Goal: Transaction & Acquisition: Purchase product/service

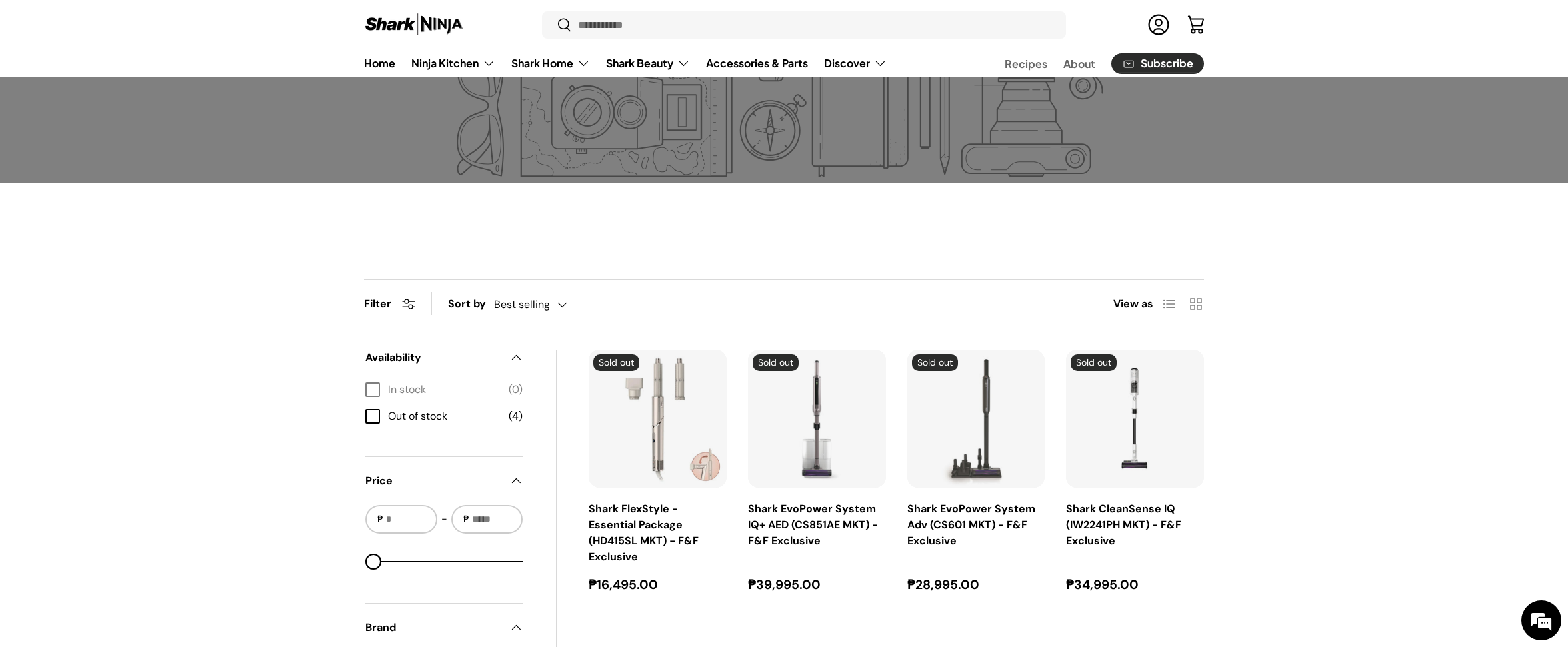
click at [823, 259] on main "Home Friends and Family Friends and Family Filter Filter & Sort Sort by Best se…" at bounding box center [784, 600] width 1568 height 1418
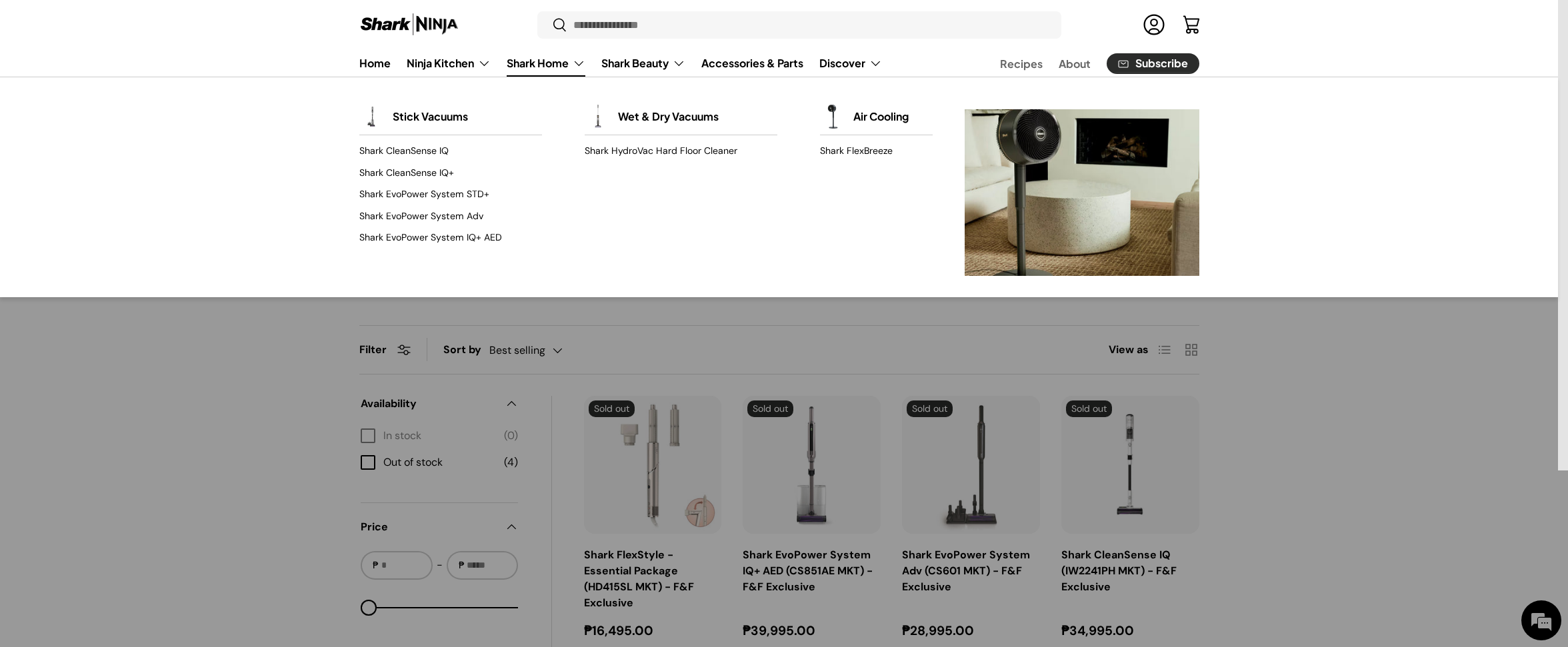
scroll to position [51, 0]
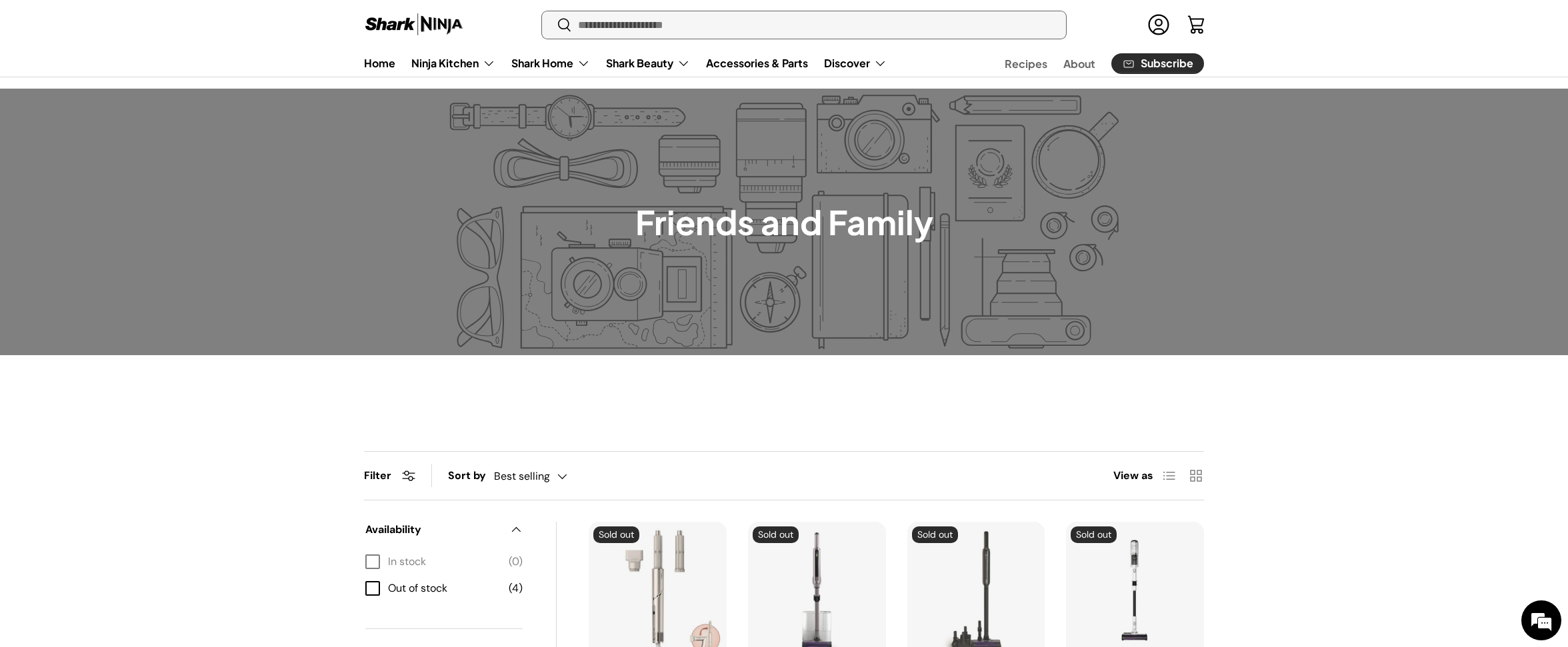
click at [603, 25] on input "Search" at bounding box center [803, 25] width 524 height 27
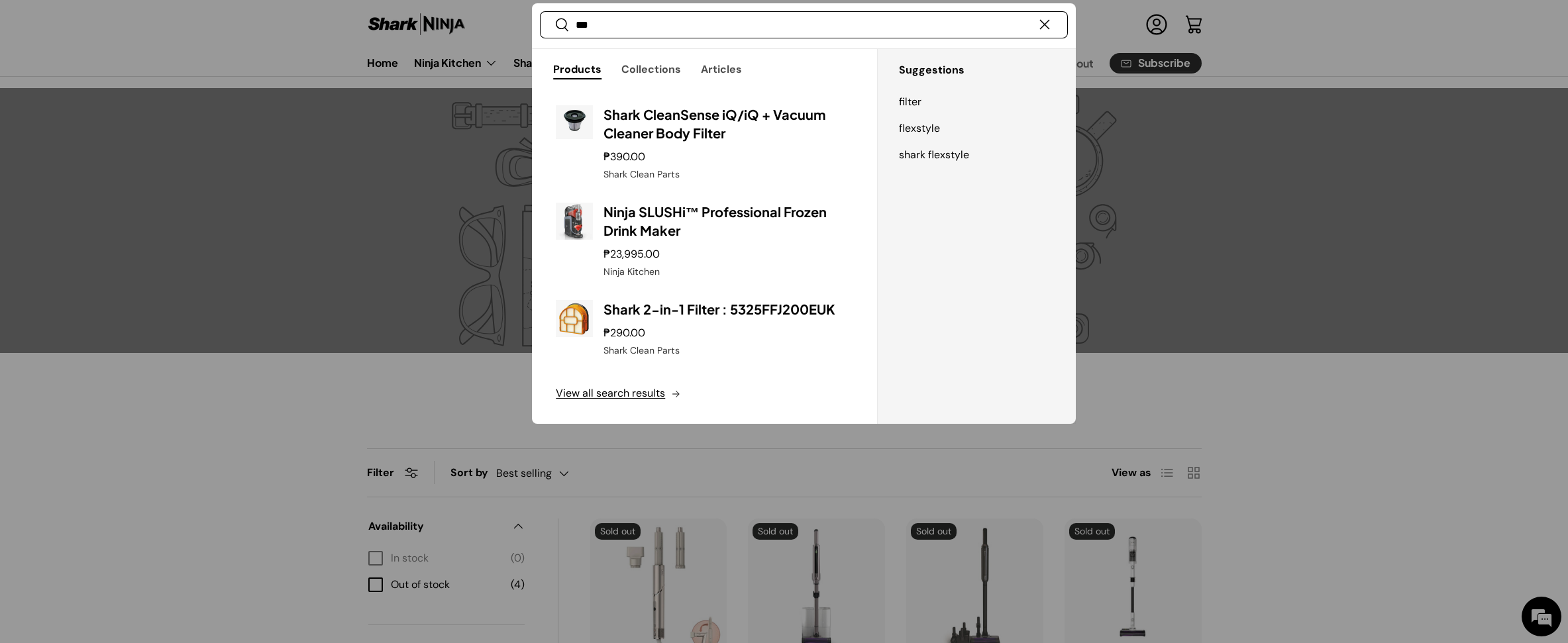
type input "***"
click at [468, 372] on div at bounding box center [784, 321] width 1568 height 643
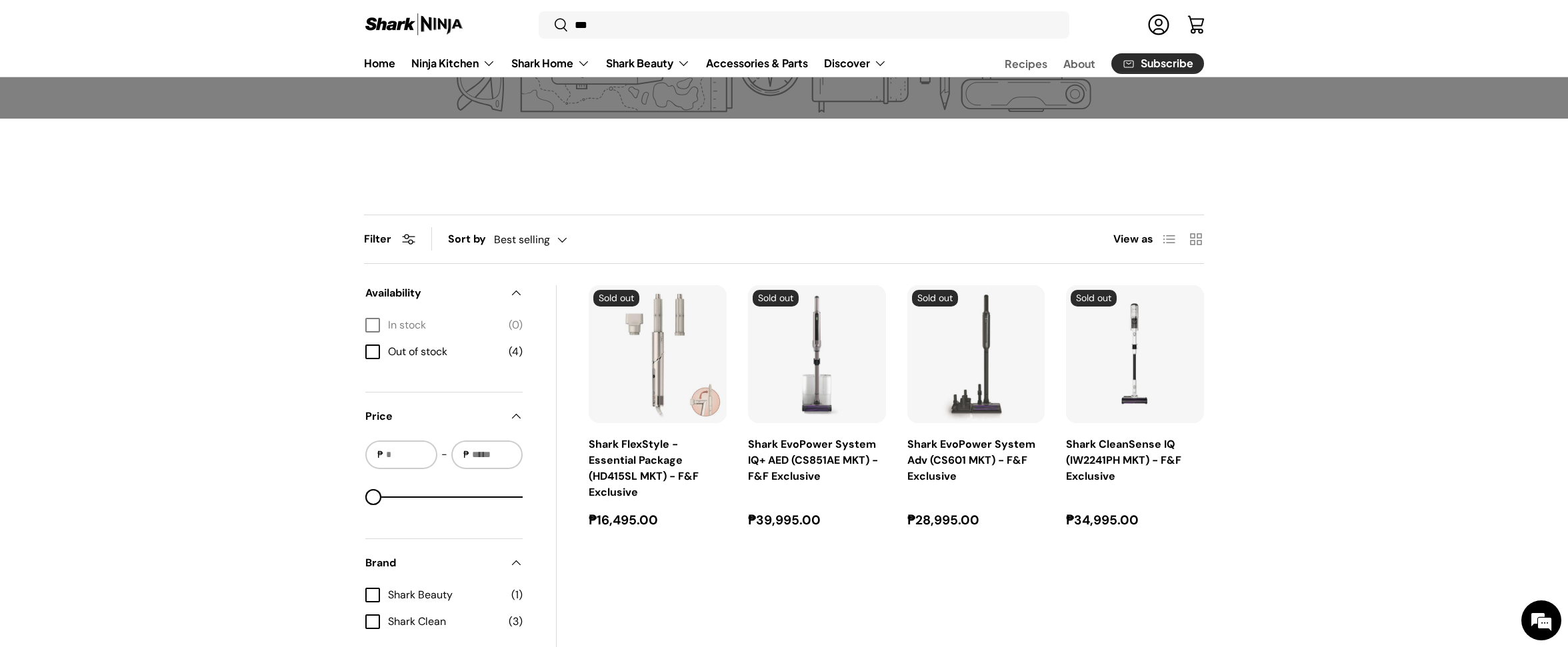
scroll to position [0, 0]
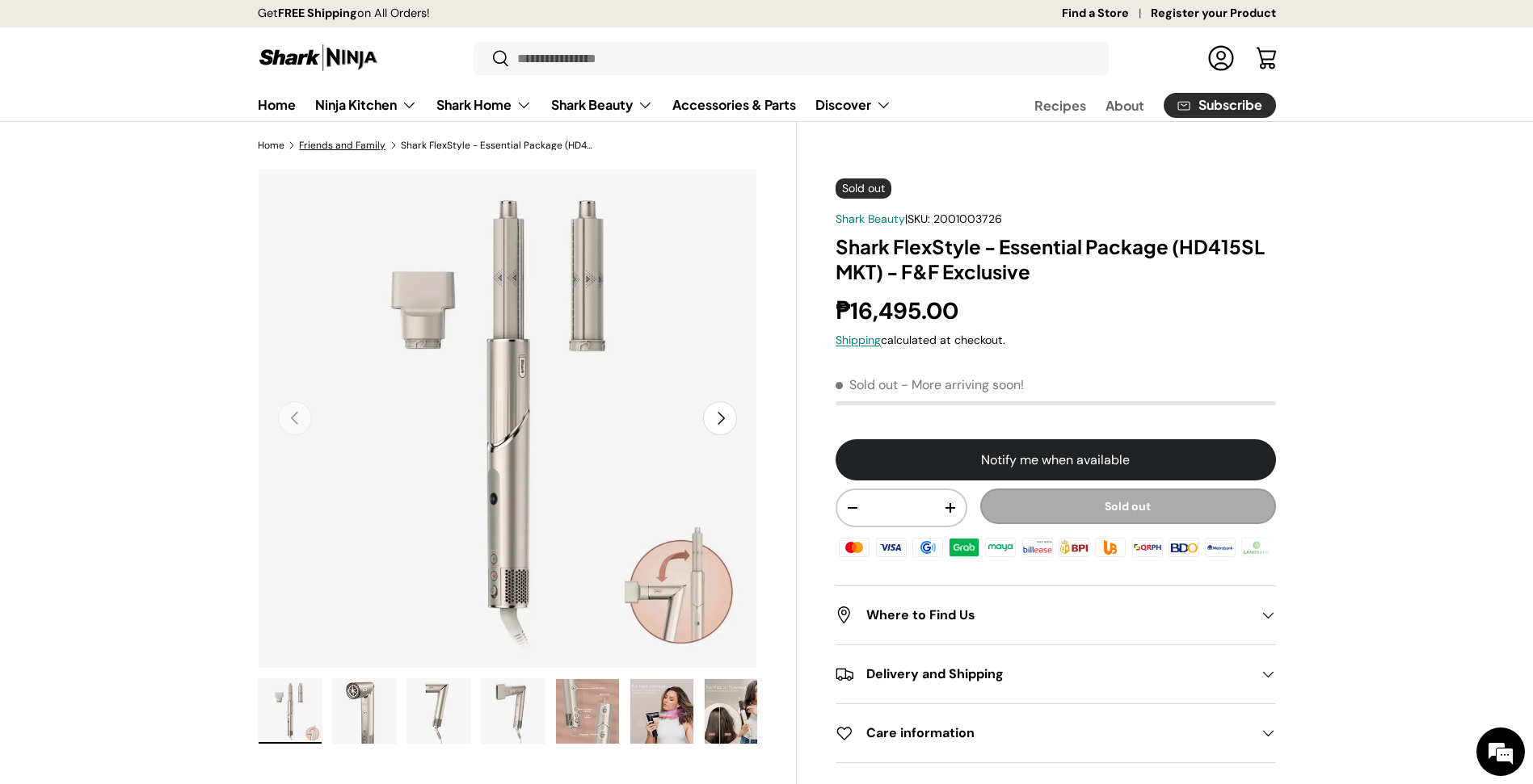
click at [341, 145] on link "Friends and Family" at bounding box center [342, 145] width 86 height 10
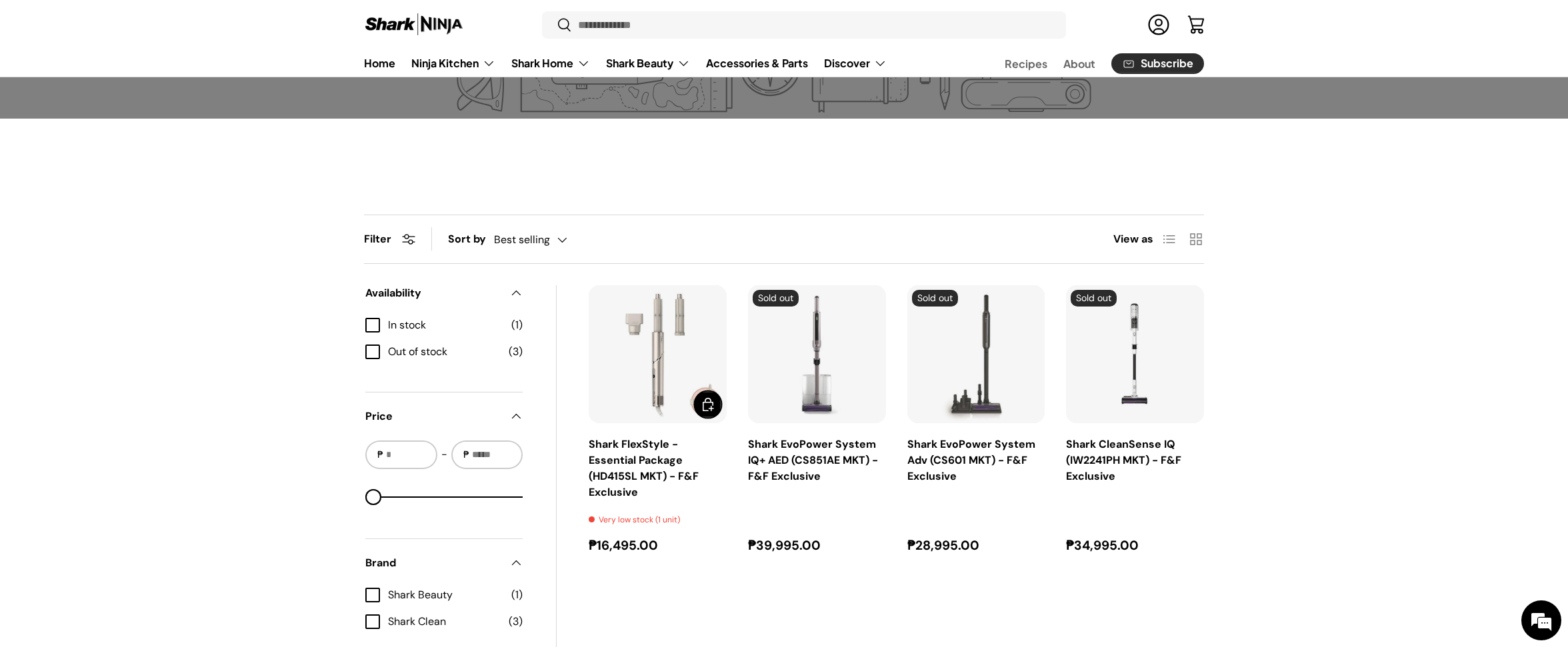
click at [703, 405] on span "Add to cart" at bounding box center [708, 405] width 16 height 16
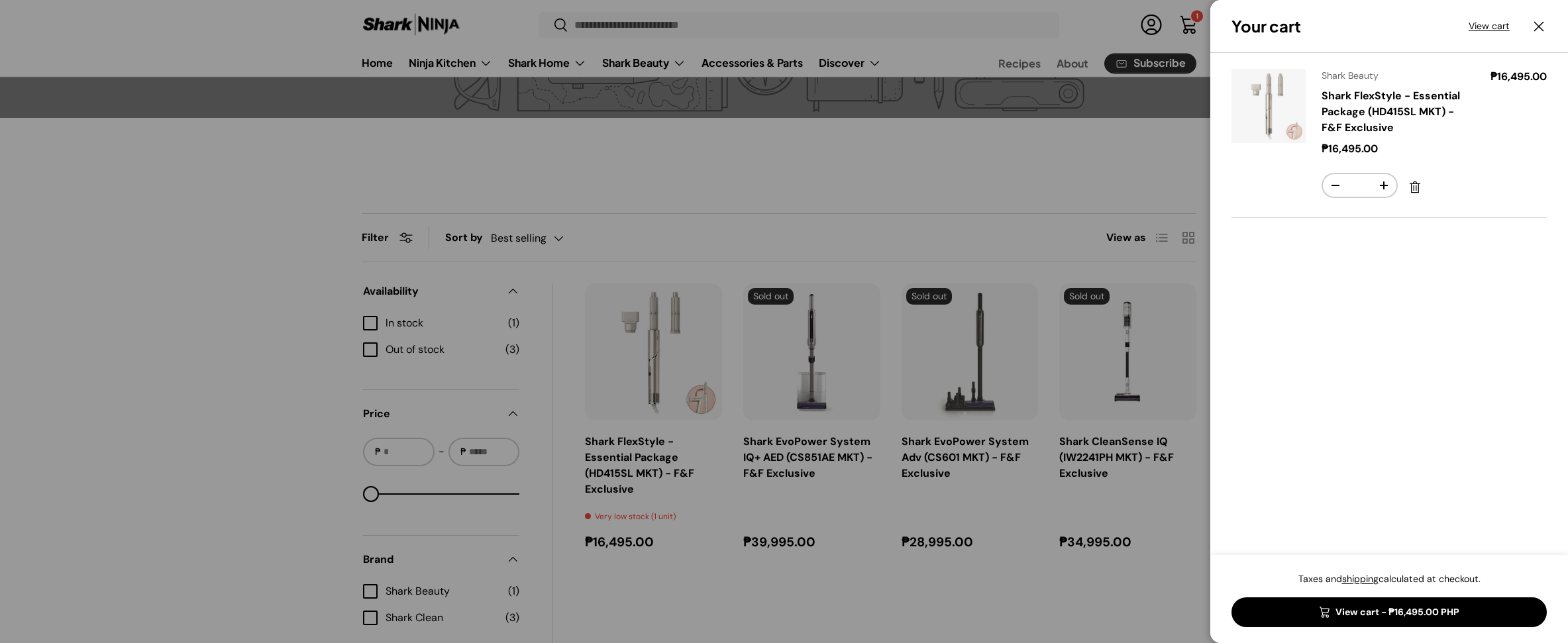
click at [1353, 609] on link "View cart - ₱16,495.00 PHP" at bounding box center [1389, 612] width 315 height 30
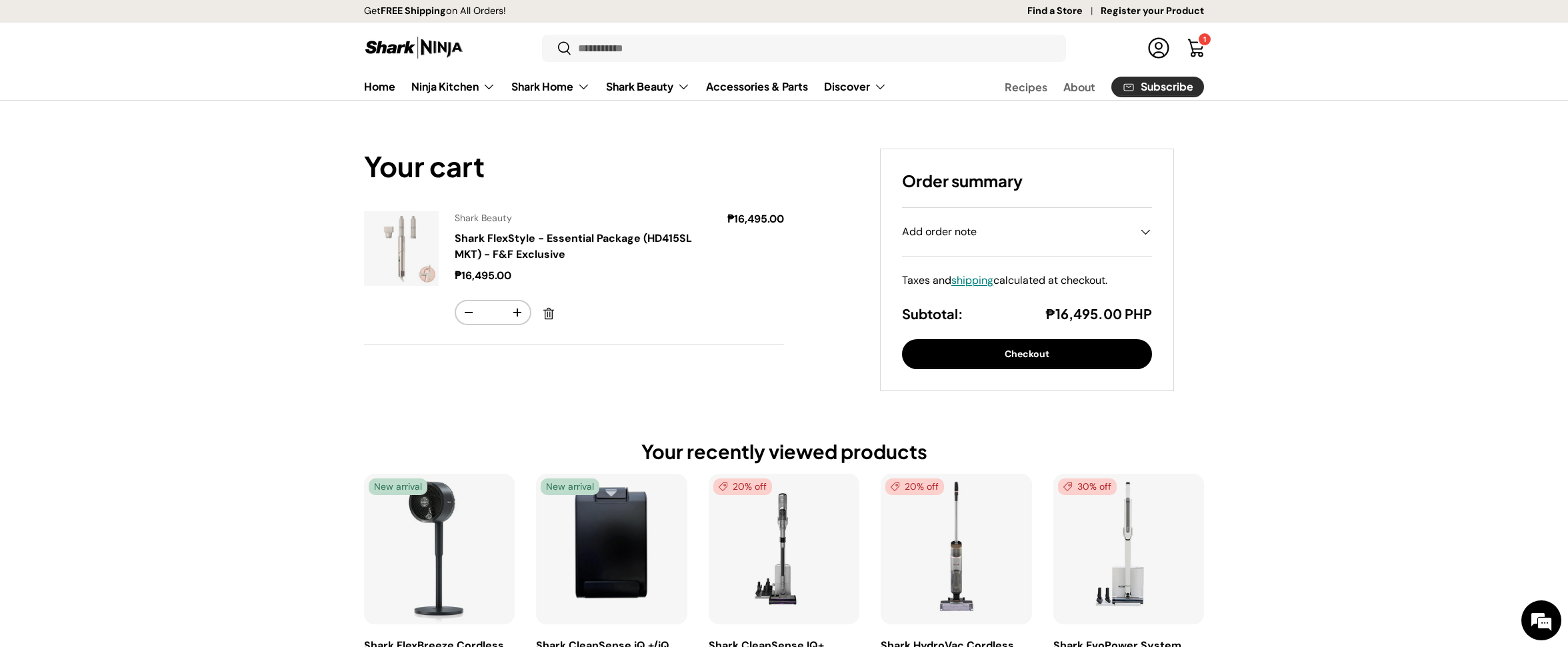
click at [999, 354] on button "Checkout" at bounding box center [1027, 354] width 250 height 30
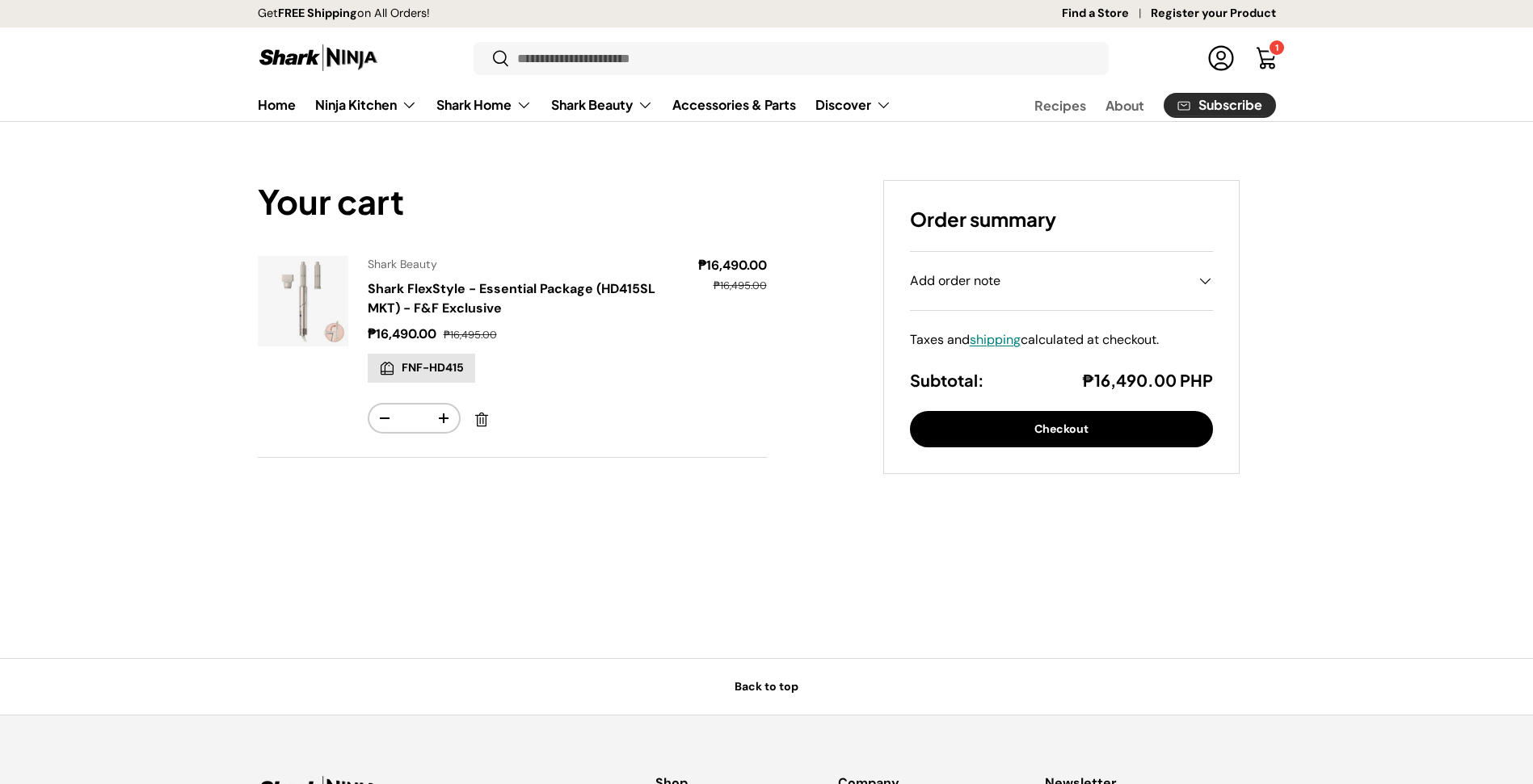
click at [689, 535] on main "Your cart Product Price Quantity Shark Beauty Shark FlexStyle - Essential Packa…" at bounding box center [766, 419] width 1533 height 479
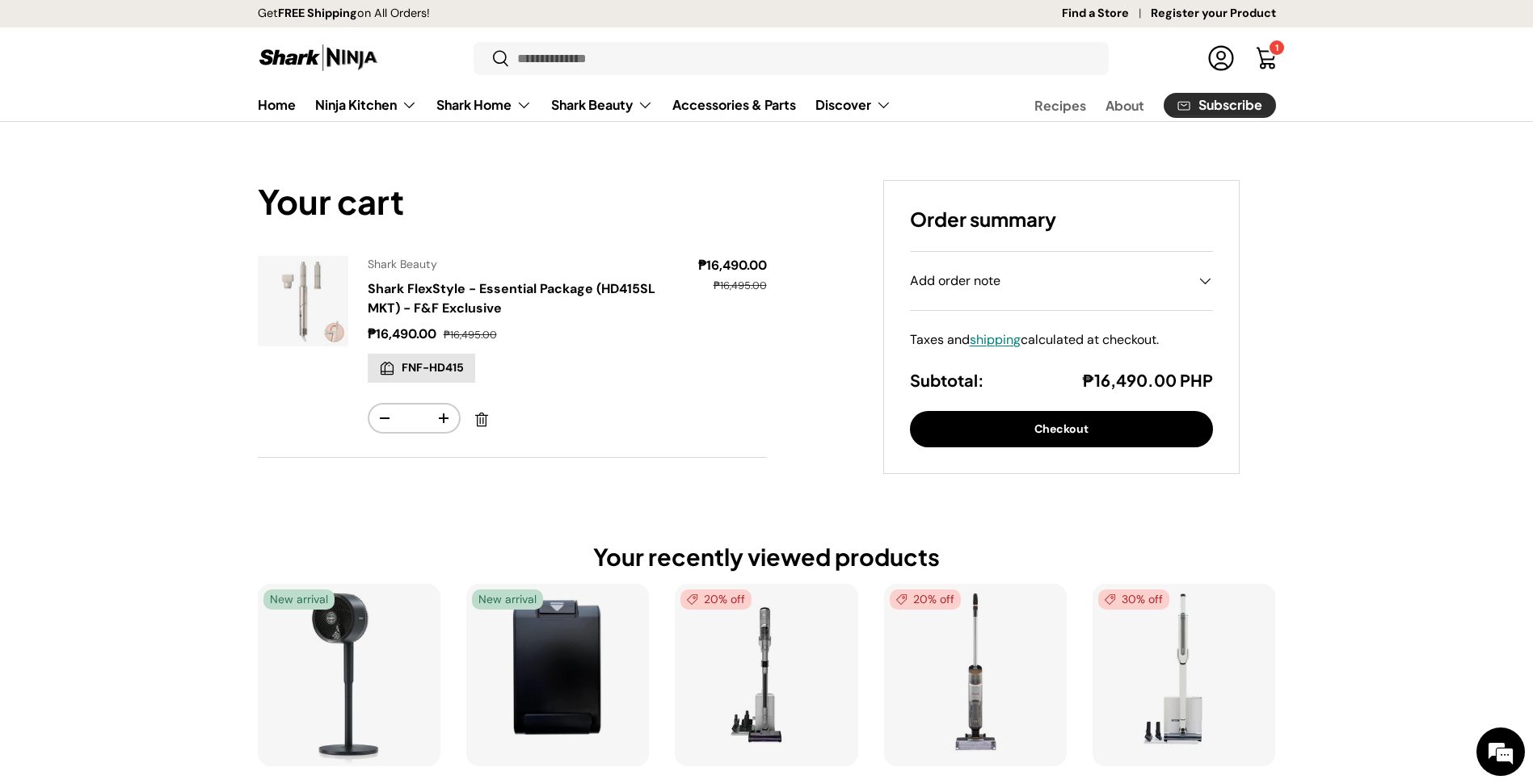
click at [1106, 438] on button "Checkout" at bounding box center [1062, 429] width 303 height 37
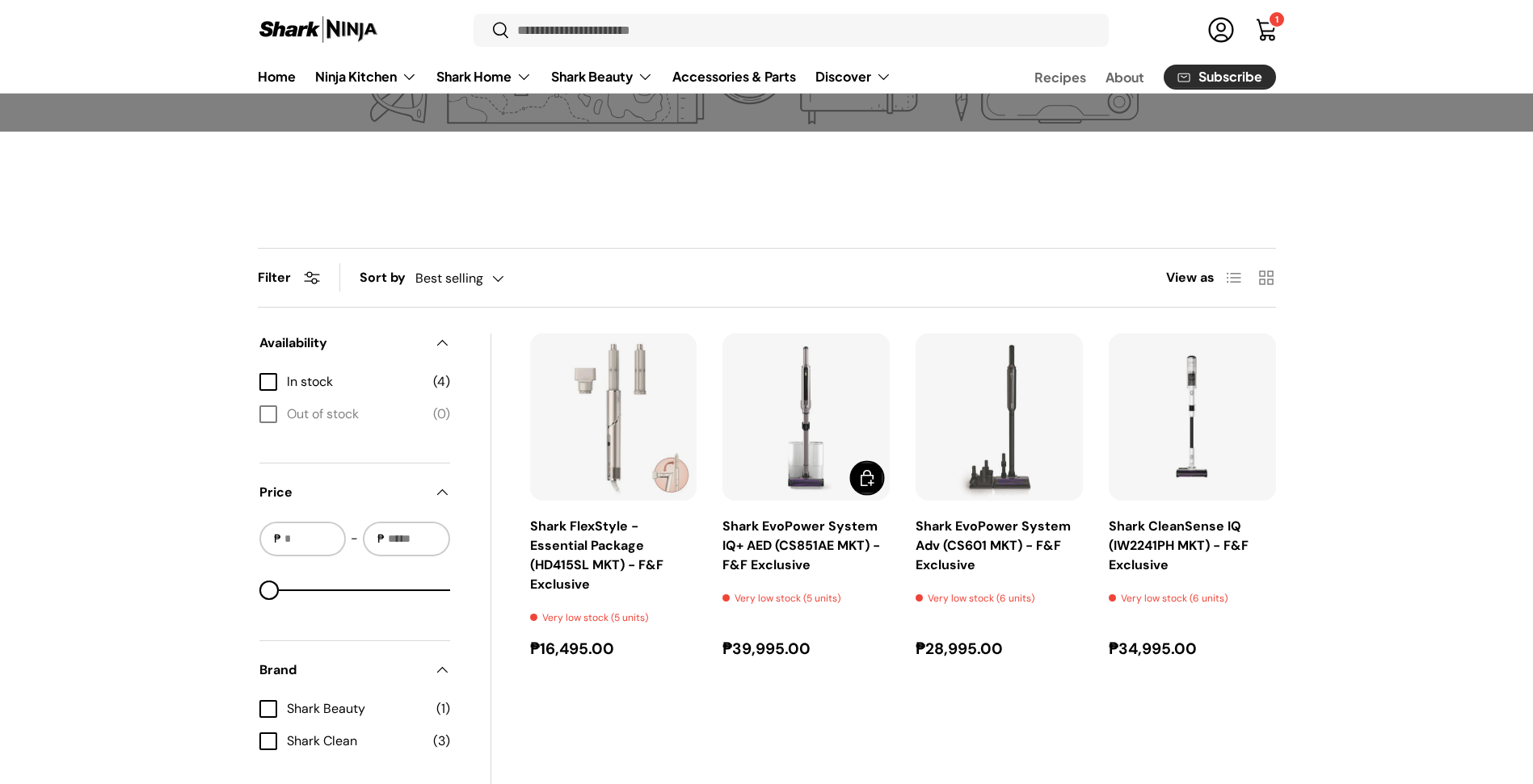
click at [874, 483] on span "Add to cart" at bounding box center [867, 479] width 20 height 19
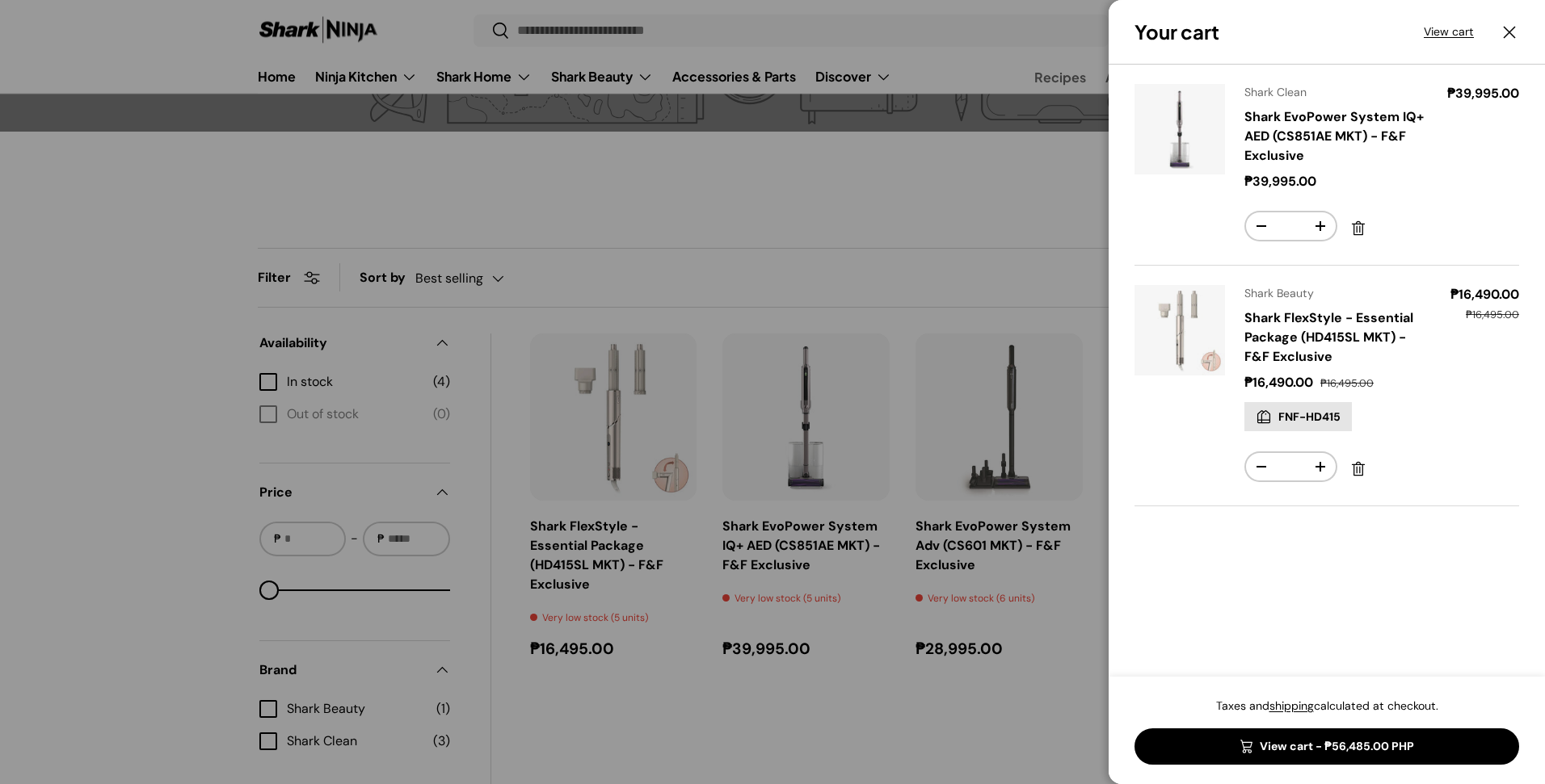
click at [1057, 477] on div at bounding box center [772, 392] width 1545 height 784
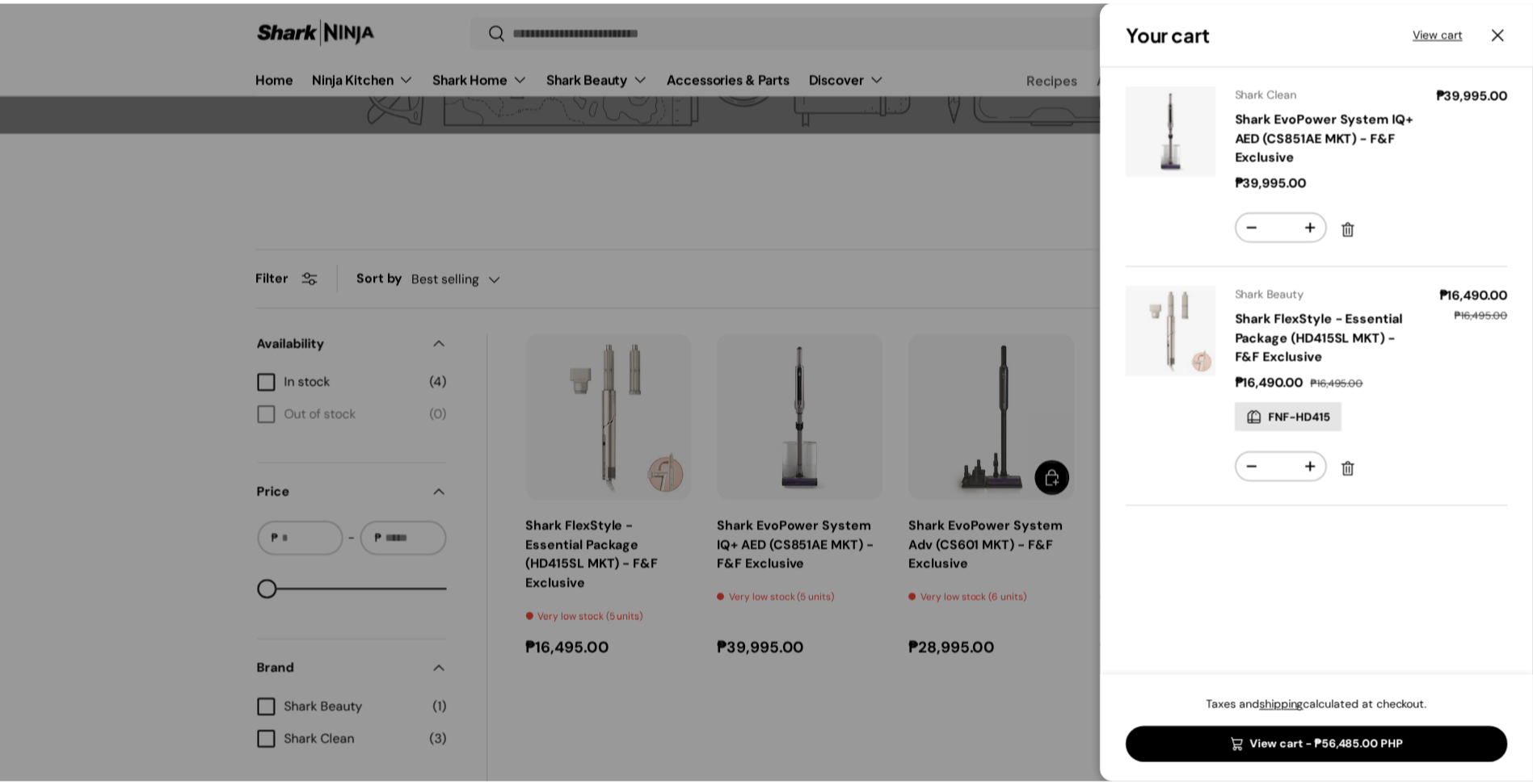
scroll to position [356, 0]
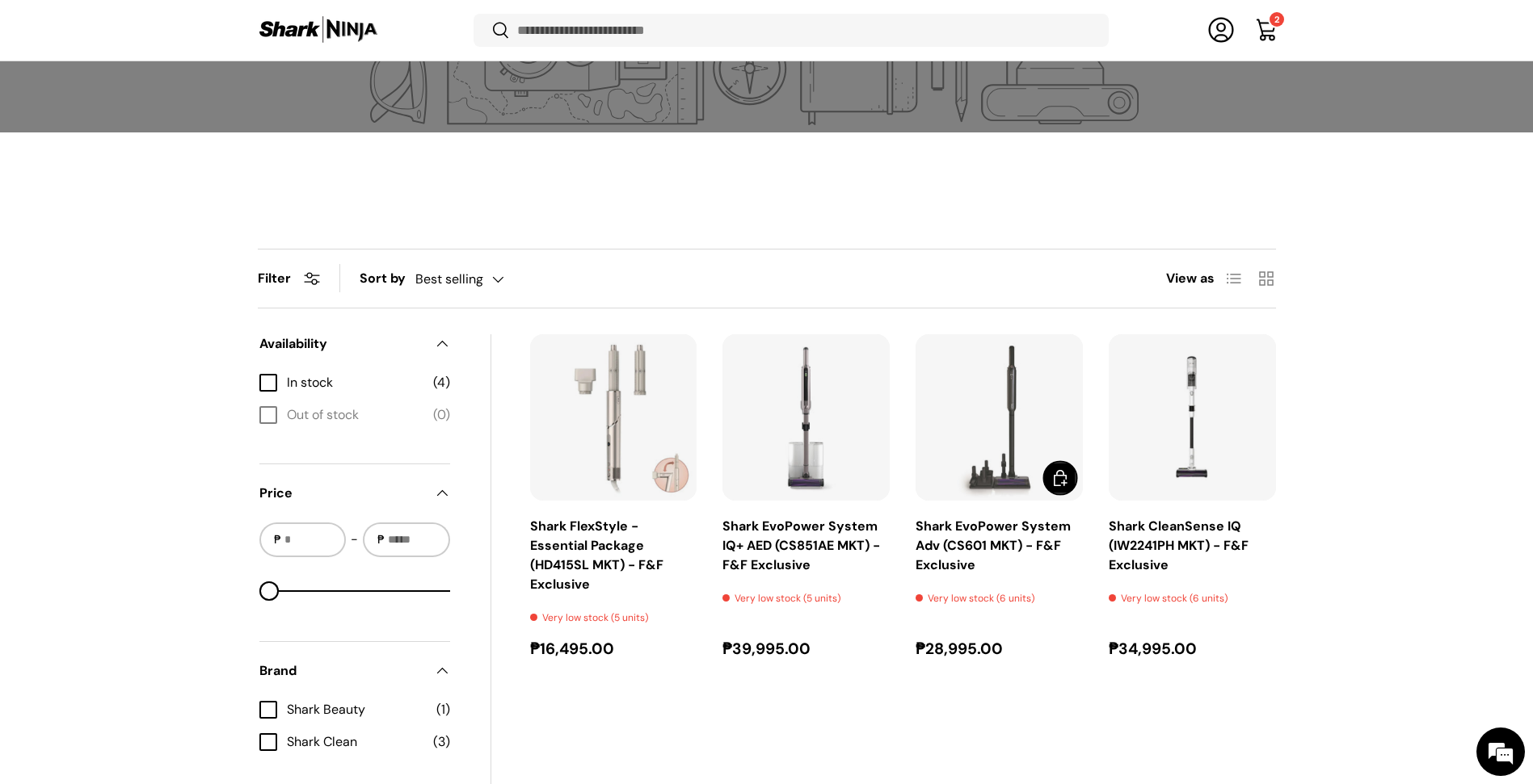
click at [1060, 475] on span "Add to cart" at bounding box center [1060, 479] width 20 height 19
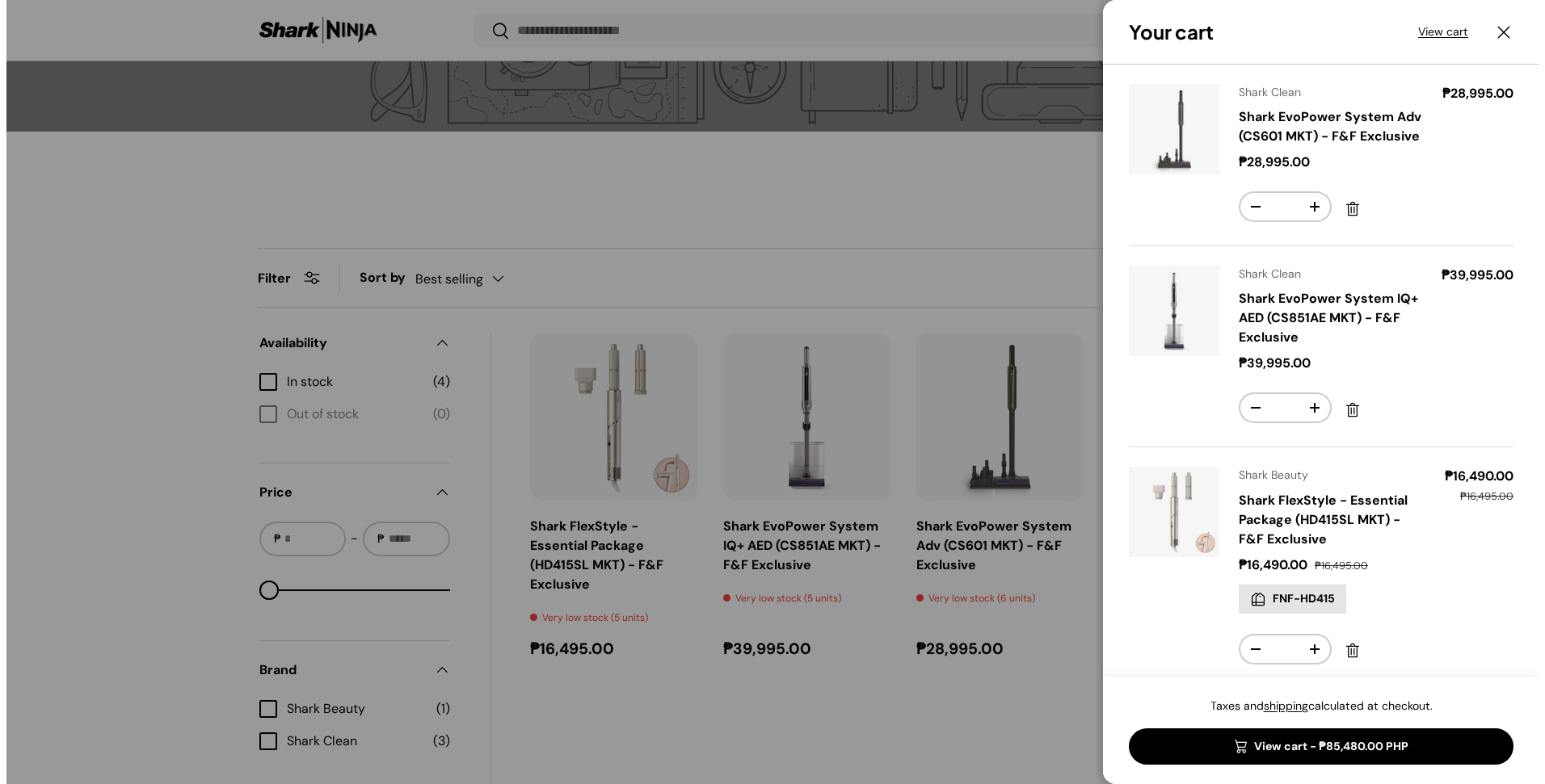
scroll to position [0, 0]
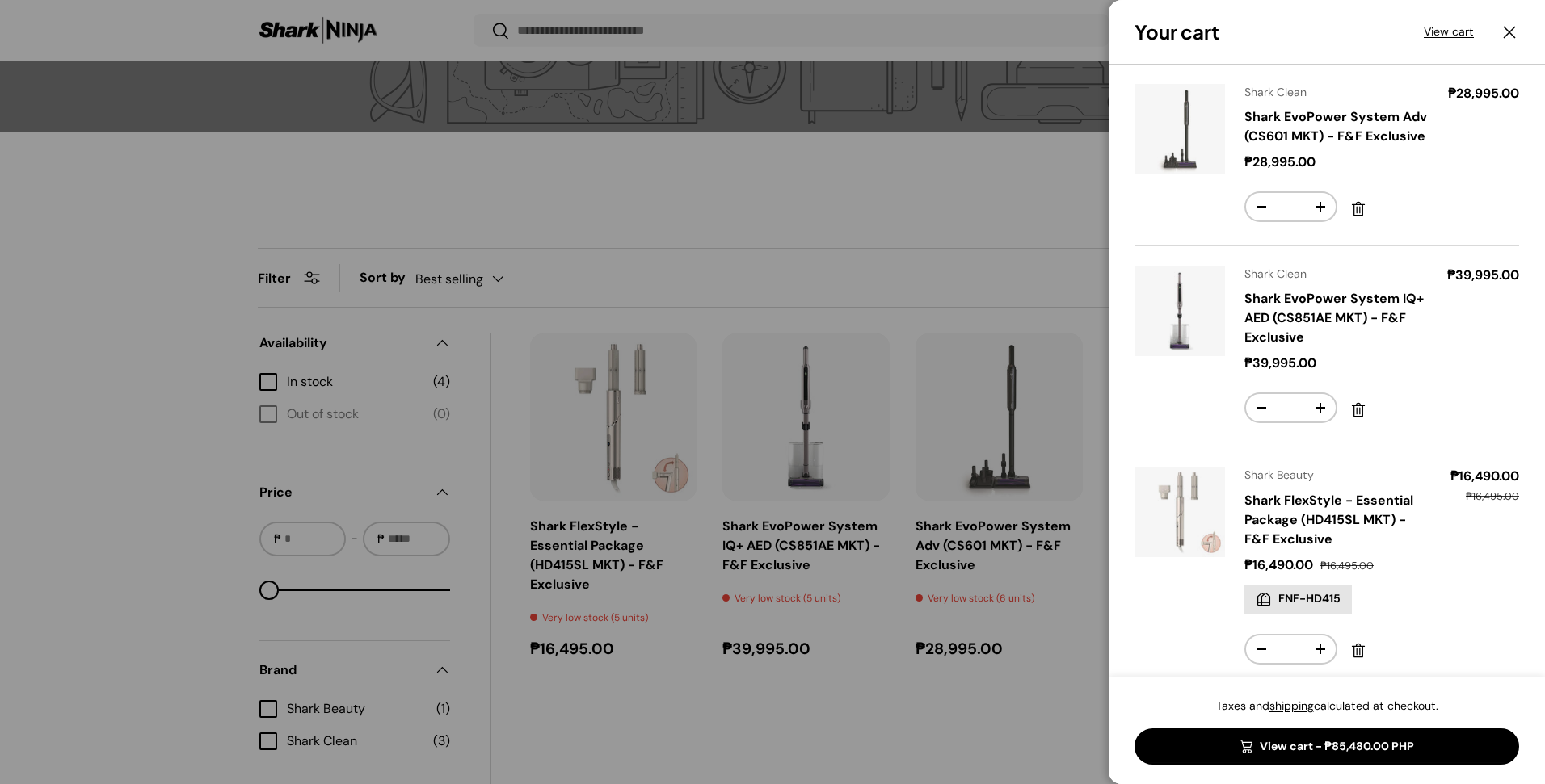
drag, startPoint x: 1035, startPoint y: 539, endPoint x: 1087, endPoint y: 540, distance: 52.0
click at [1036, 539] on div at bounding box center [772, 392] width 1545 height 784
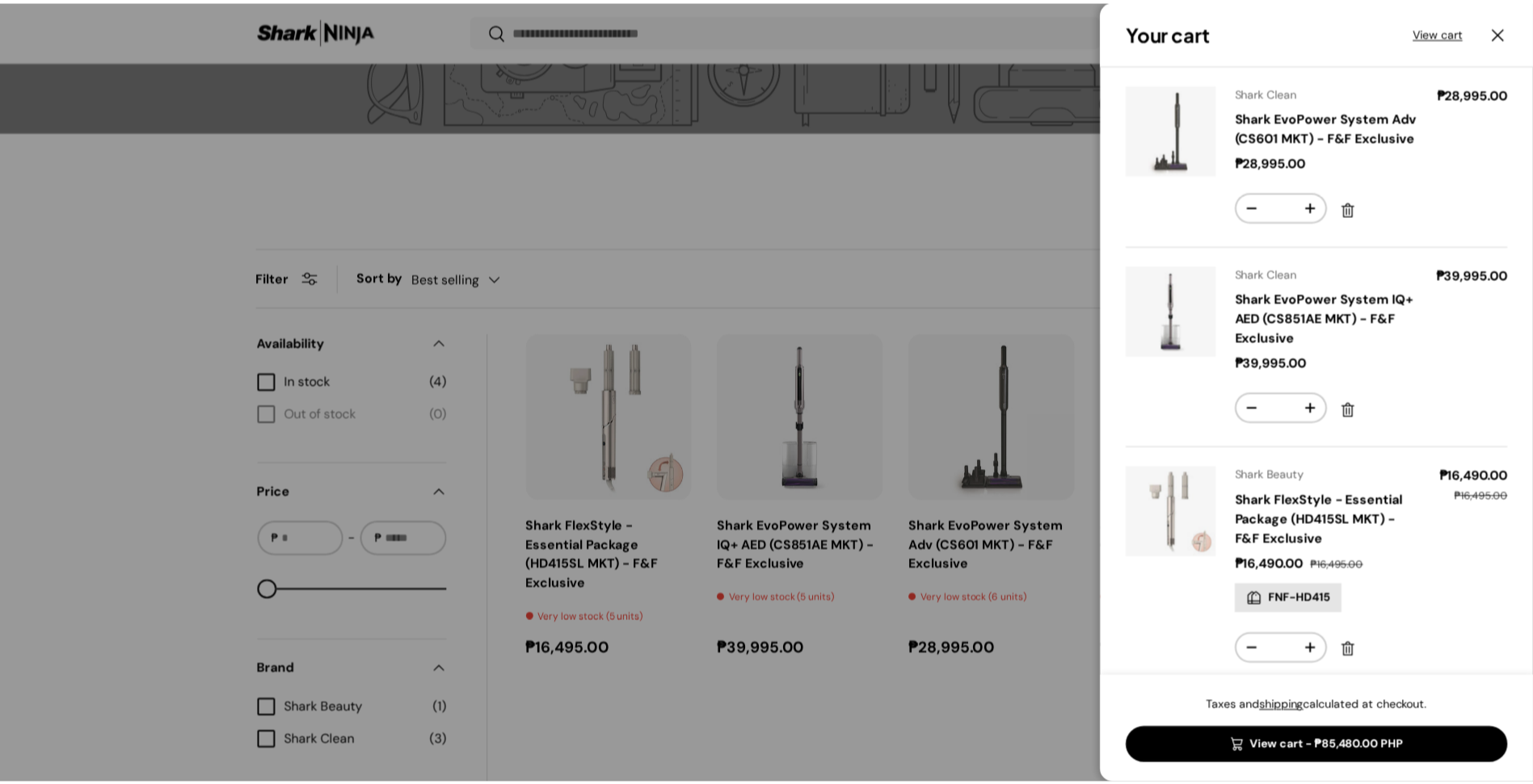
scroll to position [356, 0]
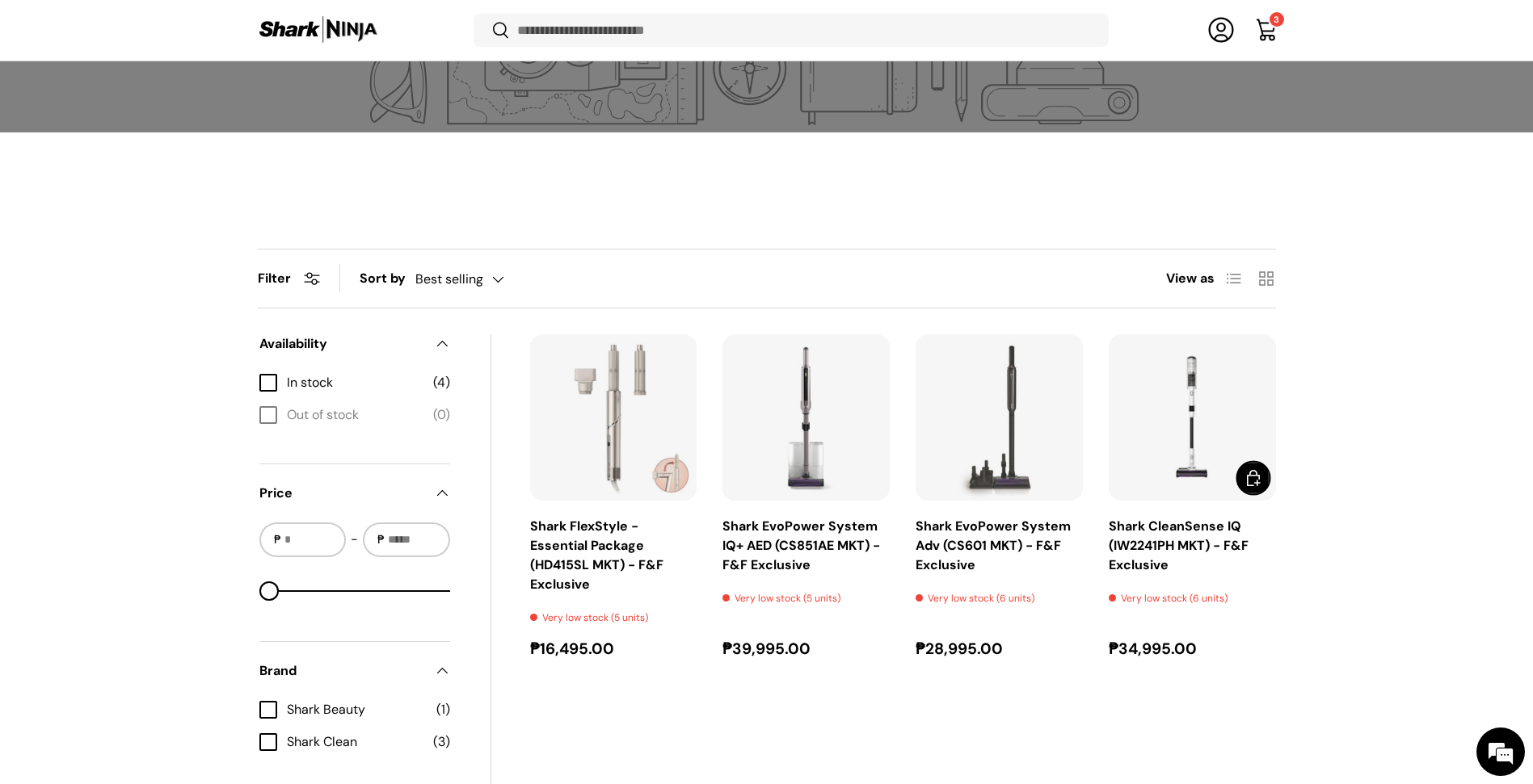
click at [1249, 477] on span "Add to cart" at bounding box center [1253, 479] width 20 height 19
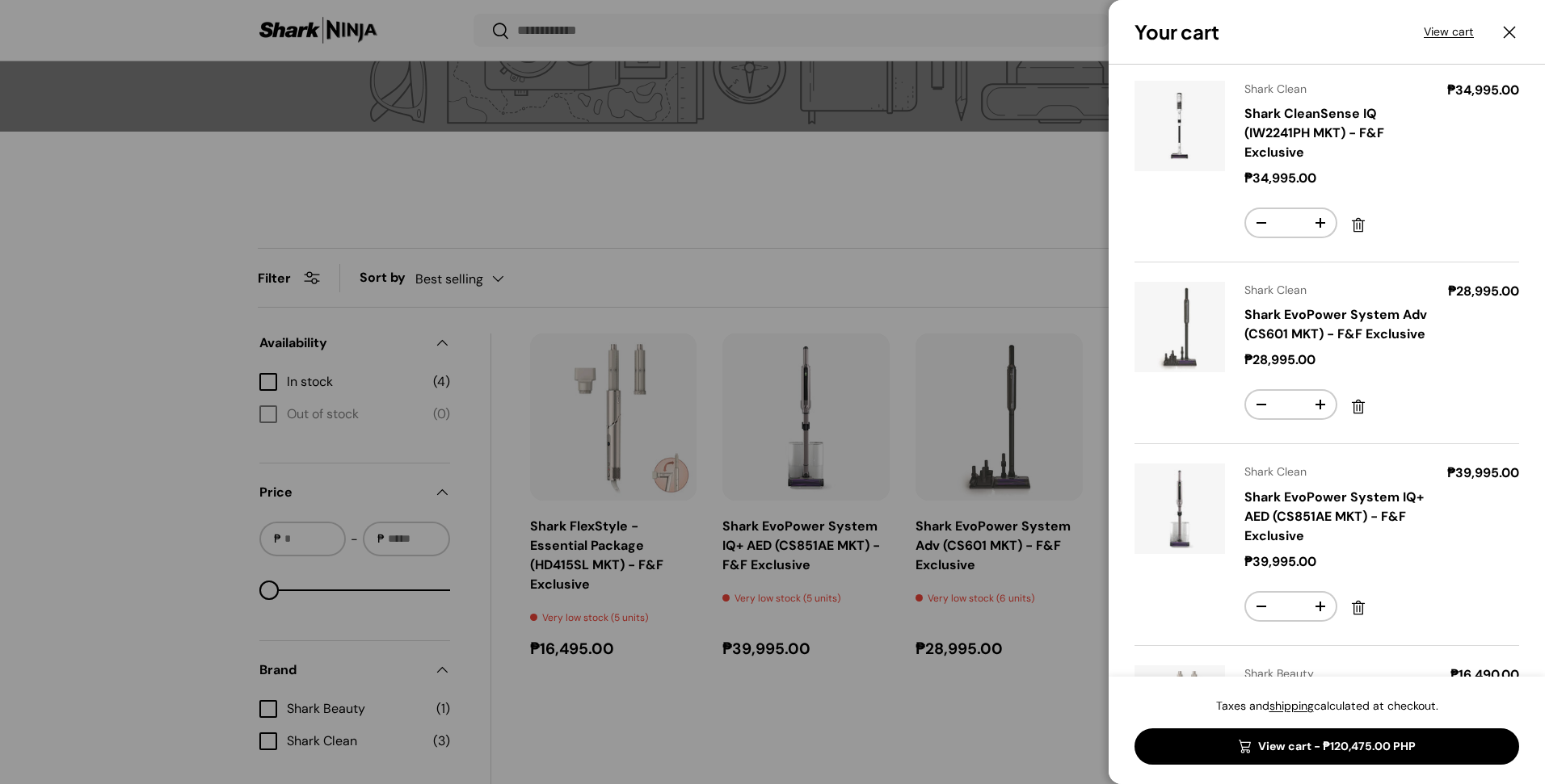
scroll to position [0, 0]
click at [1452, 29] on link "View cart" at bounding box center [1449, 32] width 50 height 17
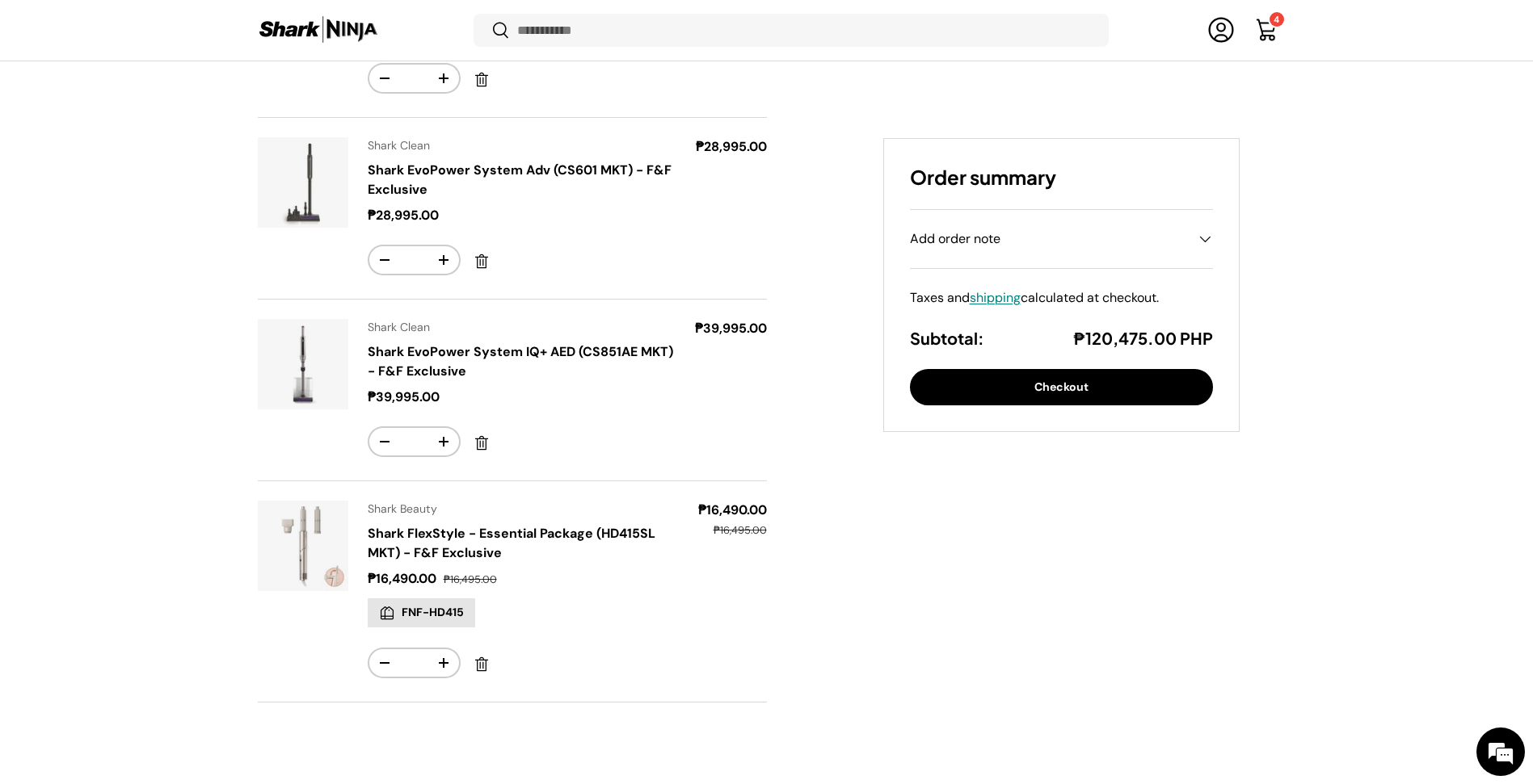
scroll to position [269, 0]
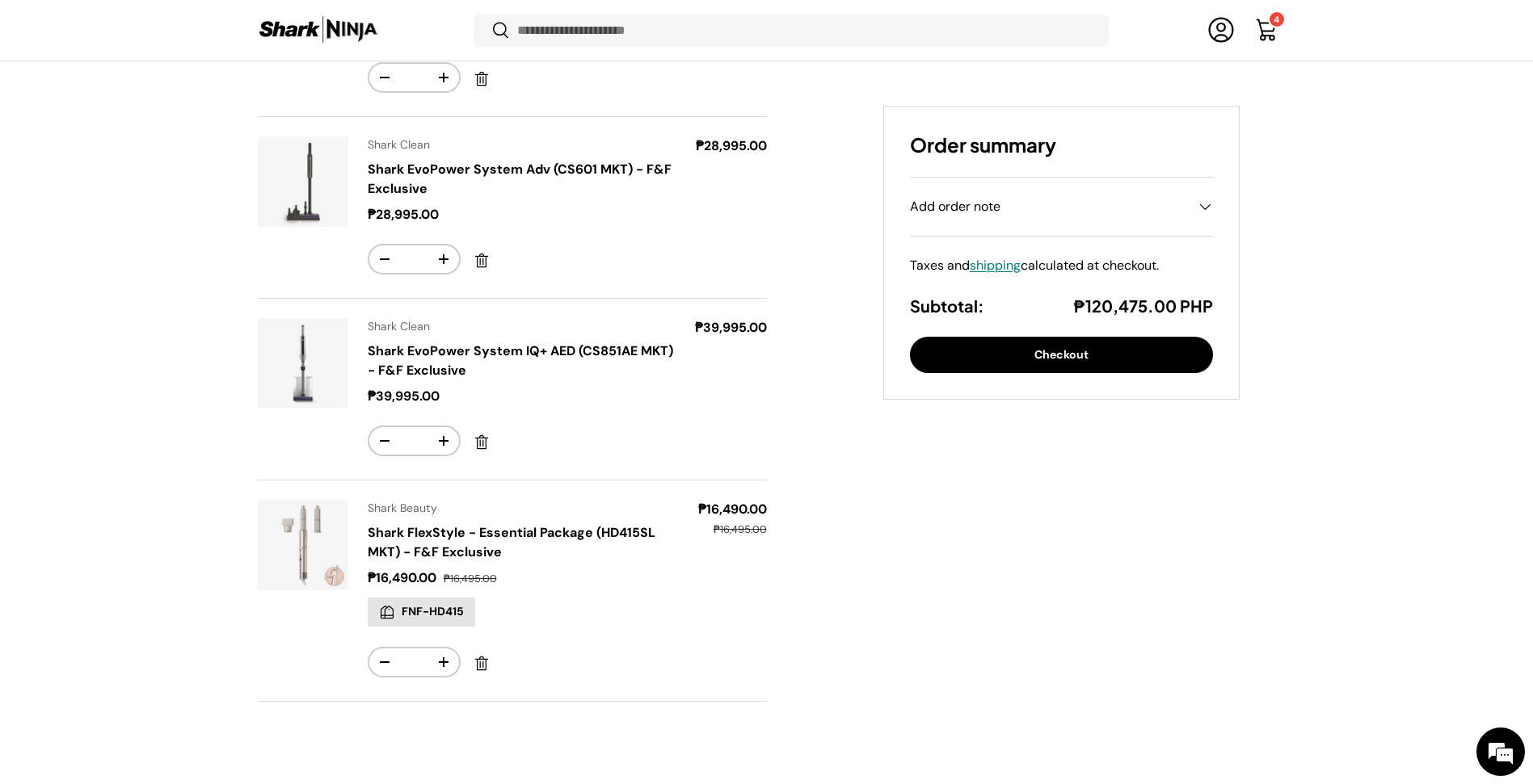
click at [1099, 353] on button "Checkout" at bounding box center [1062, 355] width 303 height 37
